Goal: Register for event/course

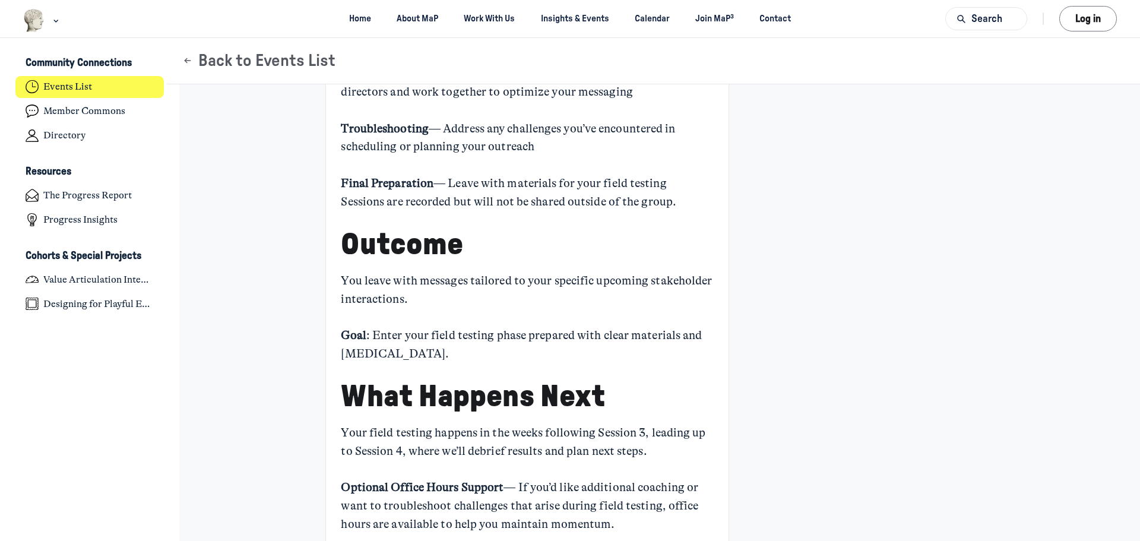
scroll to position [669, 0]
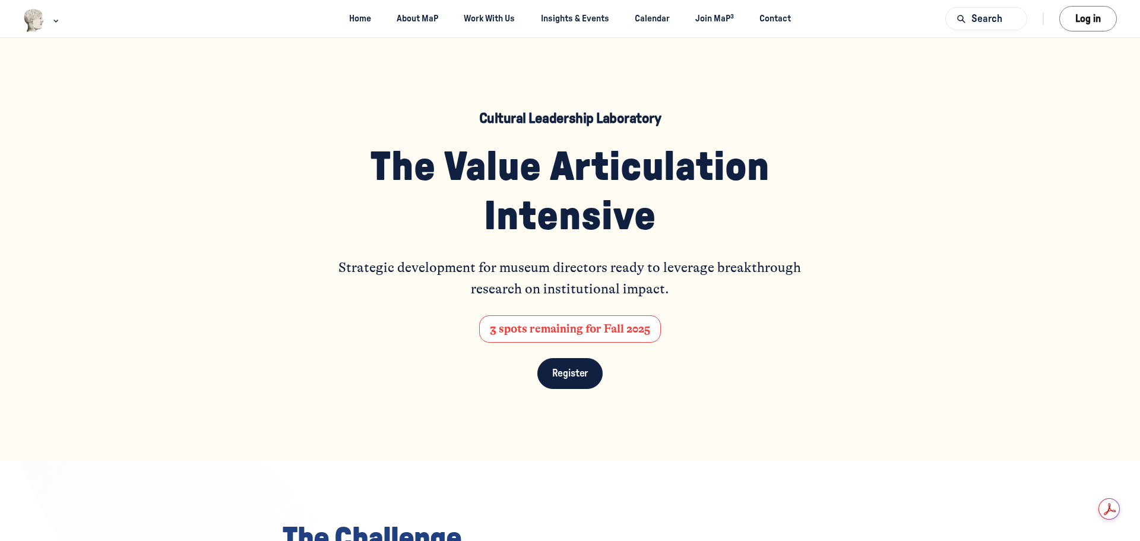
click at [576, 367] on link "Register" at bounding box center [571, 373] width 66 height 31
